Goal: Task Accomplishment & Management: Manage account settings

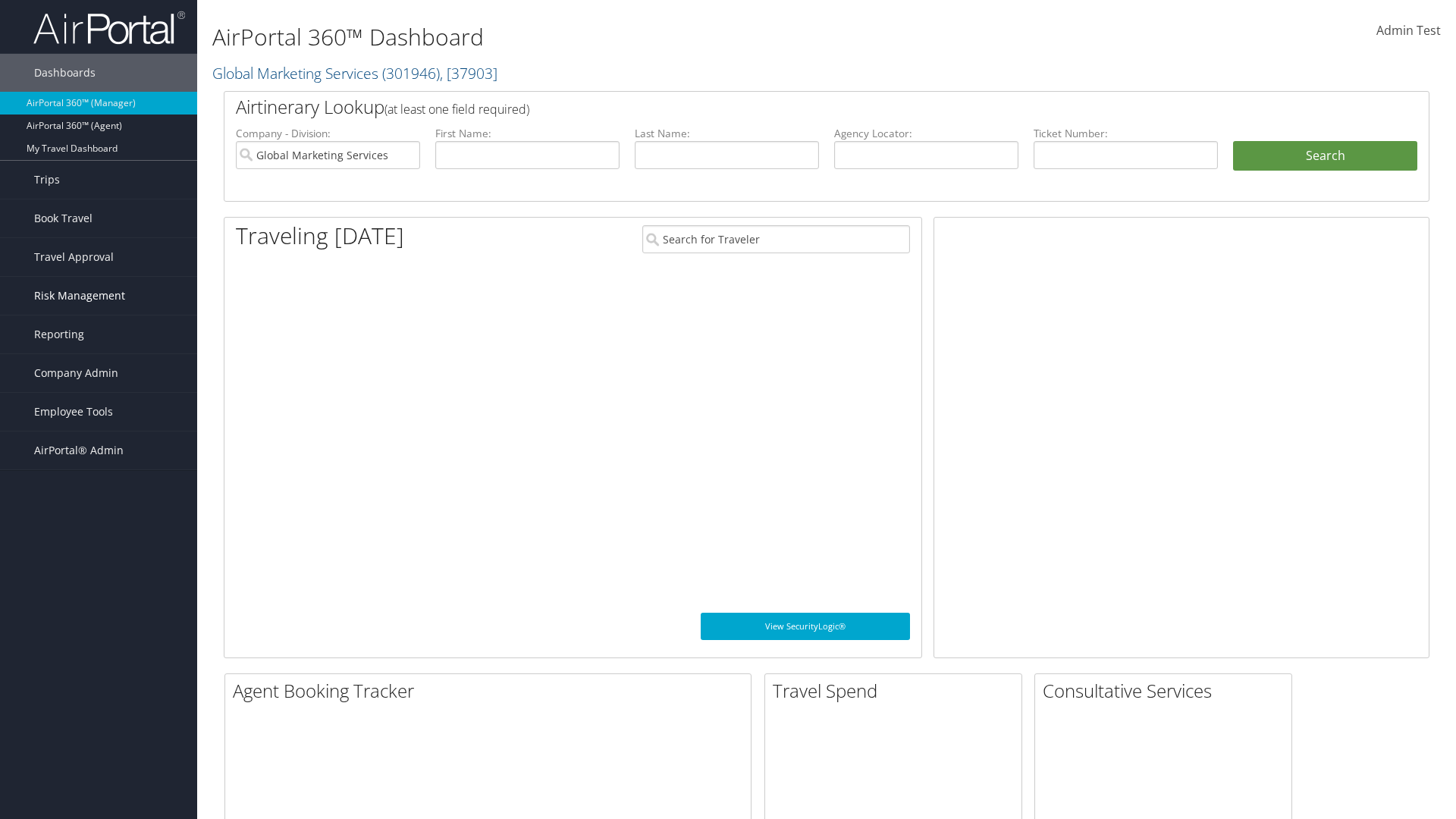
click at [99, 296] on span "Risk Management" at bounding box center [80, 296] width 91 height 38
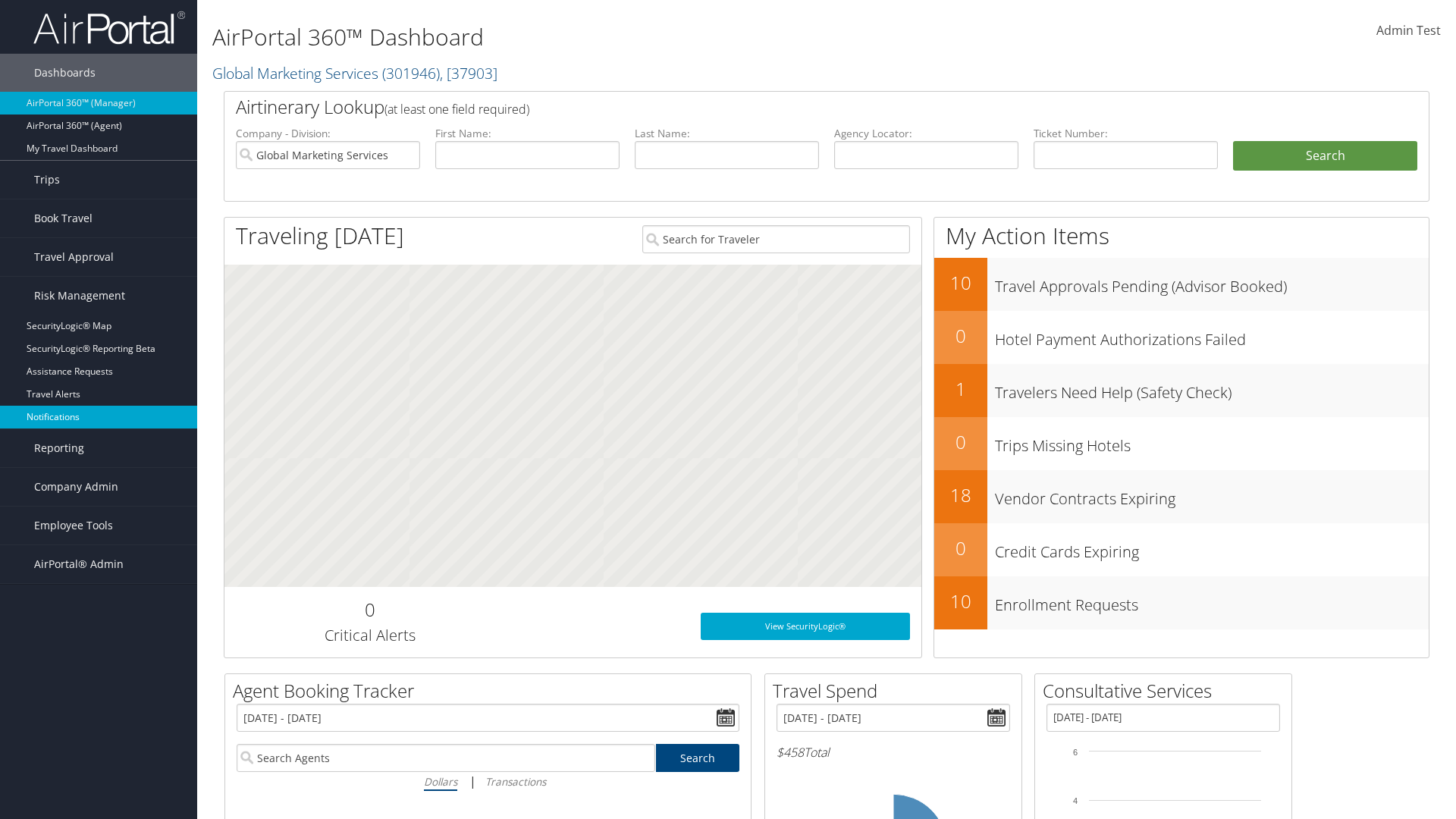
click at [99, 417] on link "Notifications" at bounding box center [99, 417] width 198 height 23
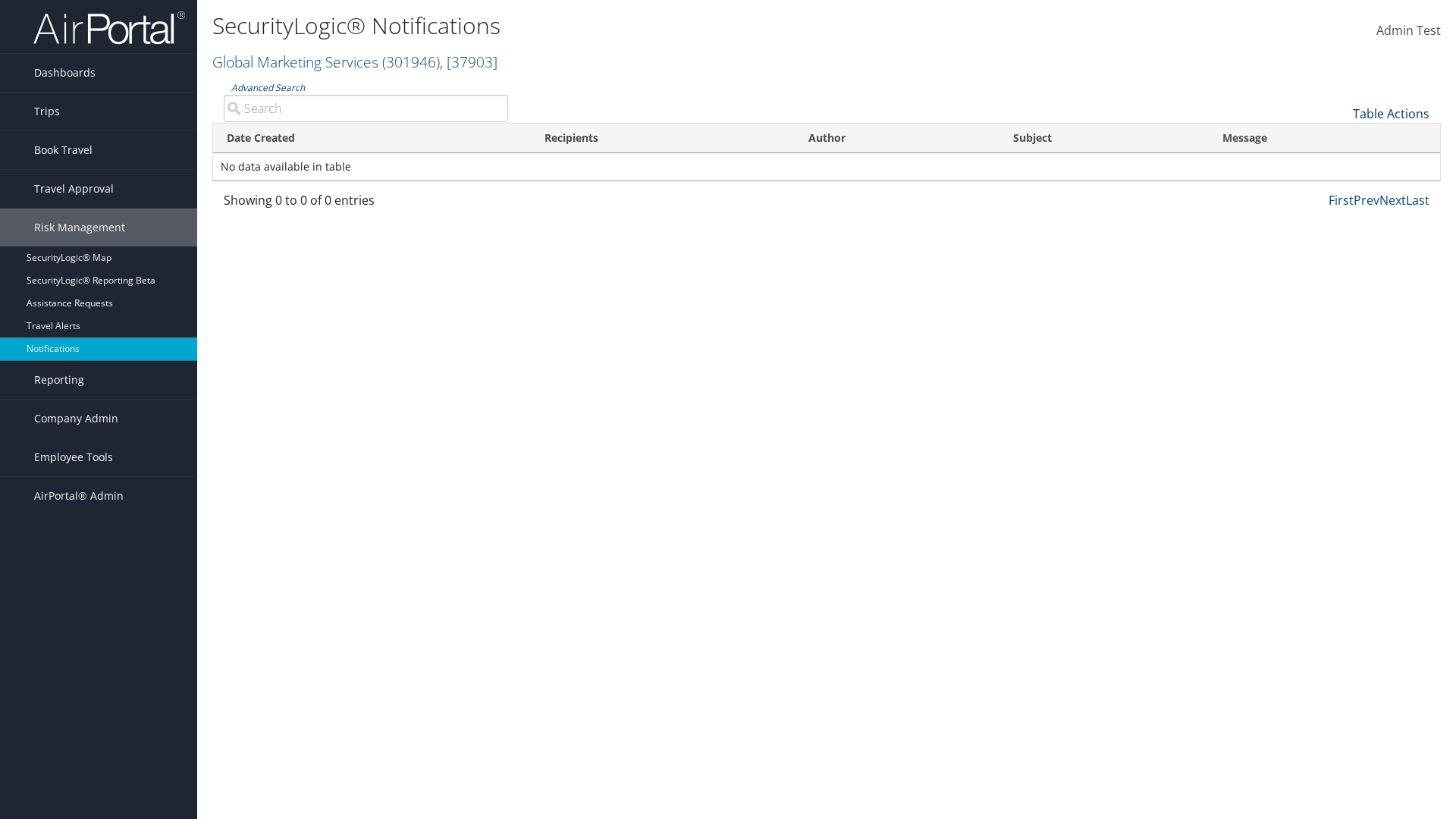
click at [1391, 113] on link "Table Actions" at bounding box center [1391, 114] width 77 height 17
click at [1340, 137] on link "Download Report" at bounding box center [1340, 138] width 200 height 26
click at [1391, 113] on link "Table Actions" at bounding box center [1391, 114] width 77 height 17
click at [1340, 138] on link "Date Created" at bounding box center [1340, 139] width 200 height 26
click at [1340, 164] on link "Recipients" at bounding box center [1340, 165] width 200 height 26
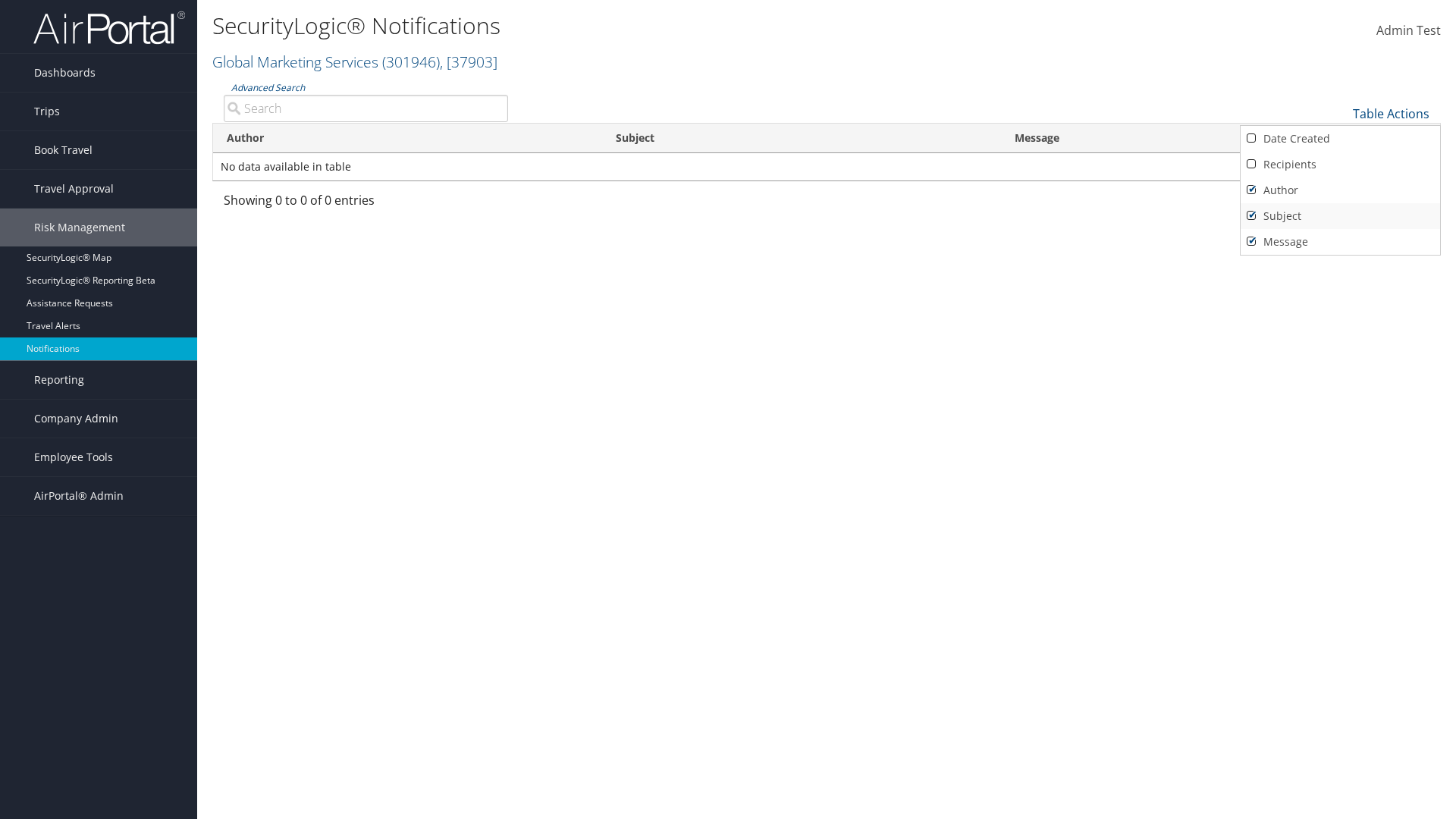
click at [1340, 190] on link "Author" at bounding box center [1340, 191] width 200 height 26
click at [1340, 215] on link "Subject" at bounding box center [1340, 217] width 200 height 26
click at [1340, 241] on link "Message" at bounding box center [1340, 242] width 200 height 26
click at [728, 410] on div at bounding box center [728, 410] width 1456 height 819
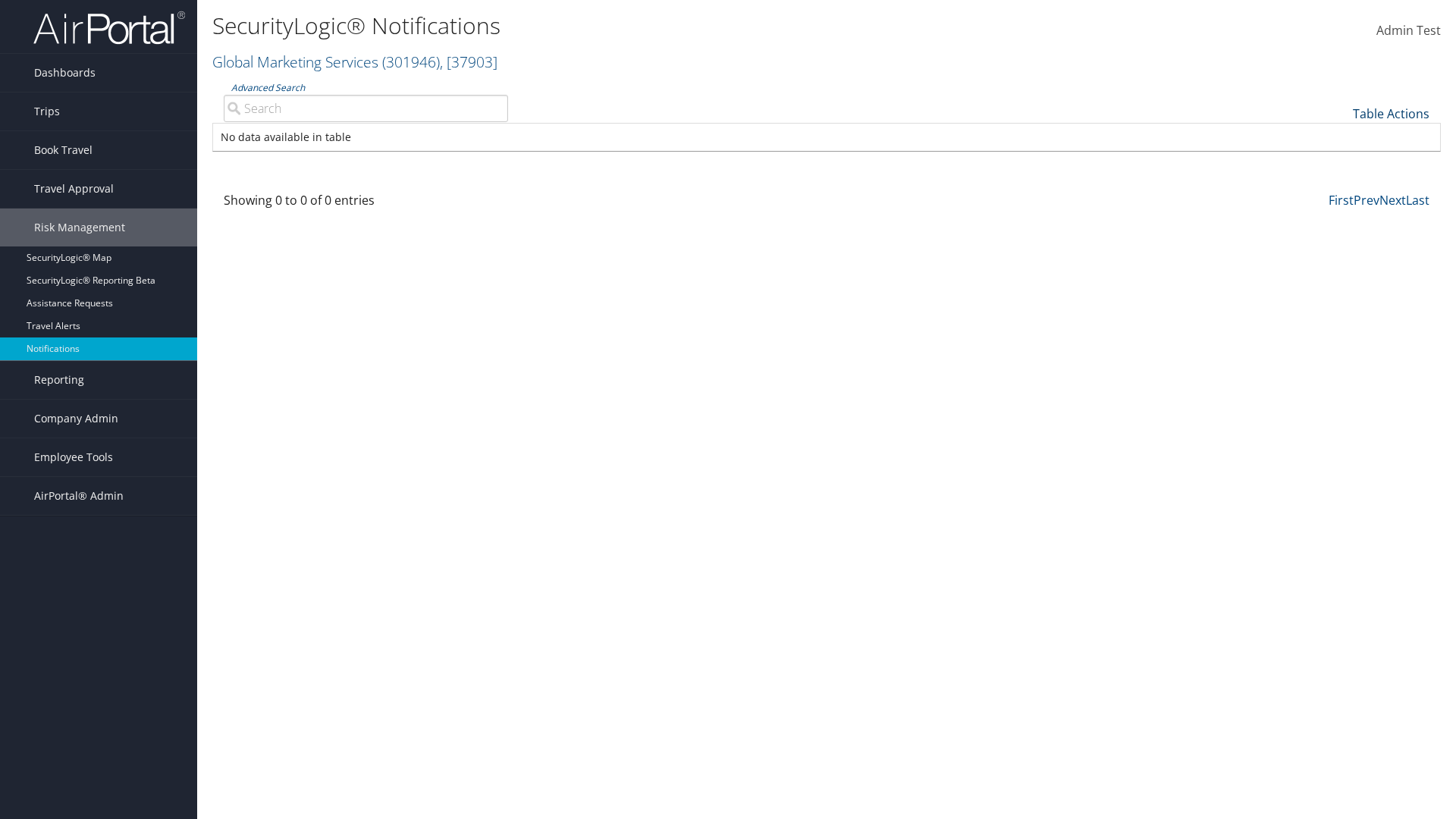
click at [1391, 113] on link "Table Actions" at bounding box center [1391, 114] width 77 height 17
click at [1340, 163] on link "Column Visibility" at bounding box center [1340, 163] width 200 height 26
click at [1340, 138] on link "Date Created" at bounding box center [1340, 139] width 200 height 26
click at [1340, 164] on link "Recipients" at bounding box center [1340, 165] width 200 height 26
click at [1340, 190] on link "Author" at bounding box center [1340, 191] width 200 height 26
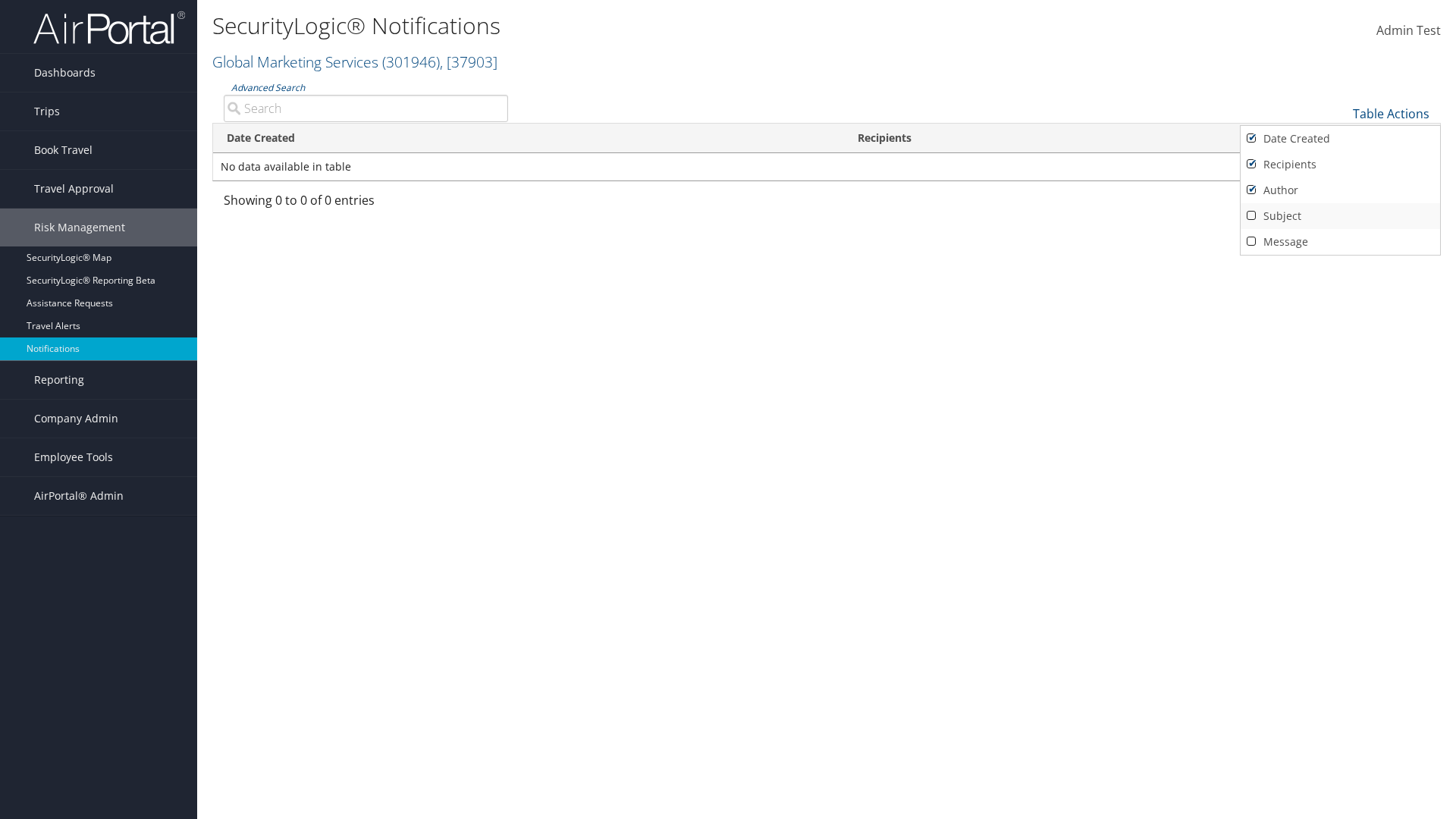
click at [1340, 215] on link "Subject" at bounding box center [1340, 217] width 200 height 26
click at [1340, 241] on link "Message" at bounding box center [1340, 242] width 200 height 26
click at [728, 410] on div at bounding box center [728, 410] width 1456 height 819
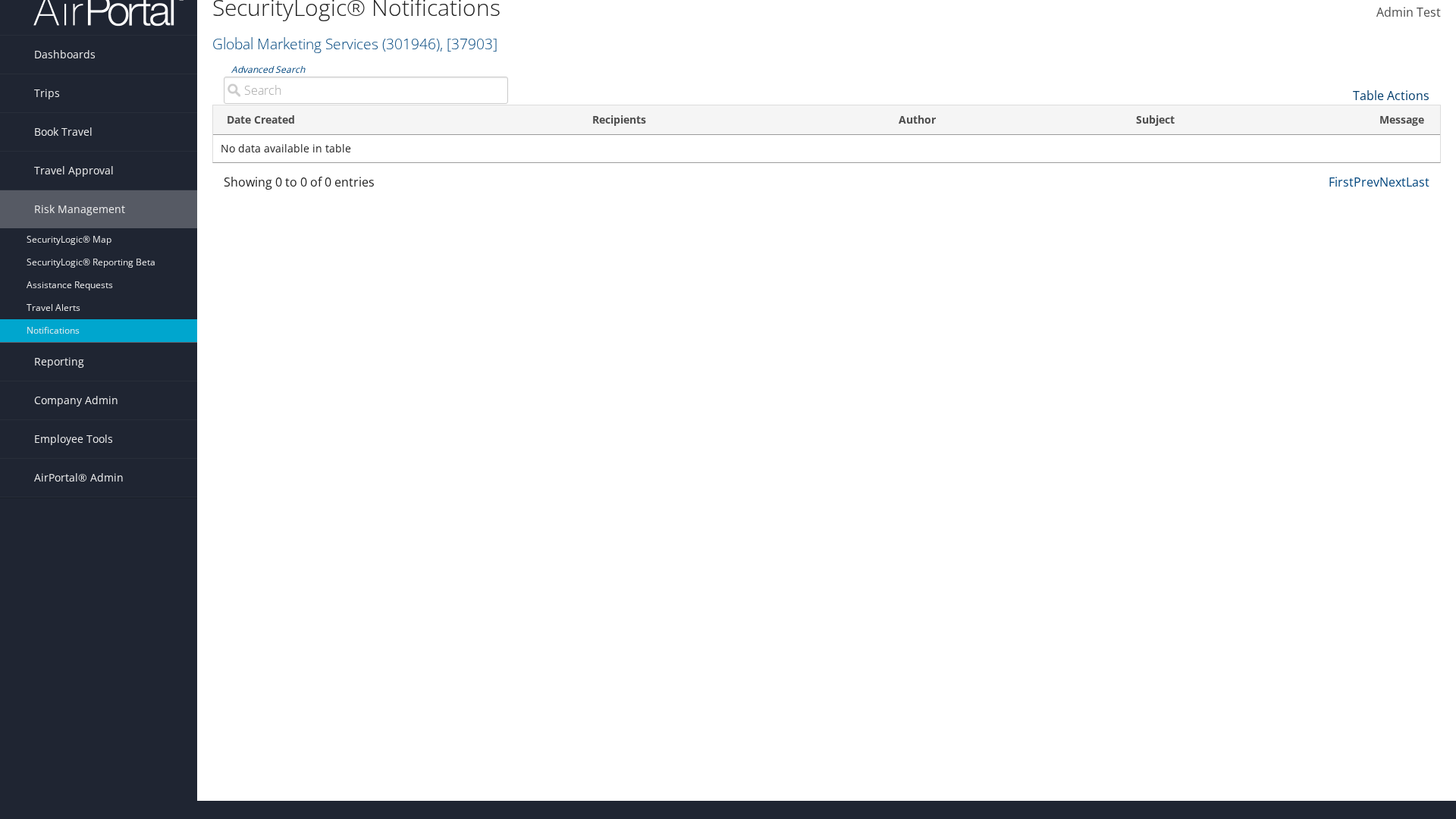
click at [1391, 95] on link "Table Actions" at bounding box center [1391, 96] width 77 height 17
click at [1340, 146] on link "25" at bounding box center [1340, 147] width 200 height 26
